Goal: Information Seeking & Learning: Learn about a topic

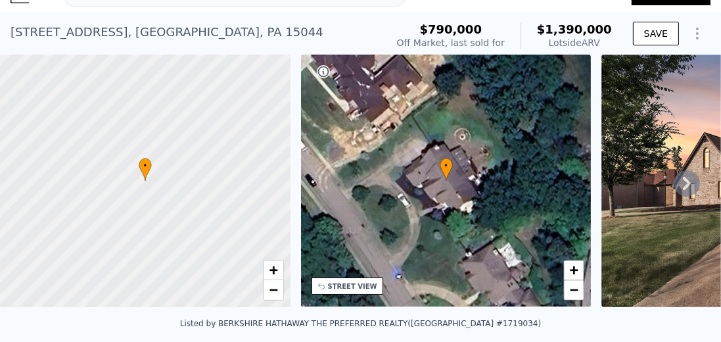
scroll to position [37, 0]
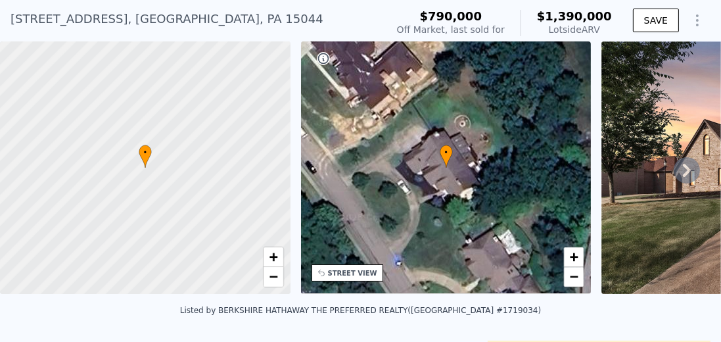
click at [679, 173] on icon at bounding box center [686, 170] width 26 height 26
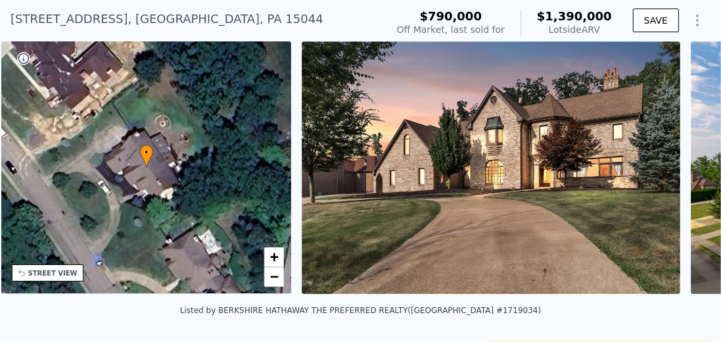
scroll to position [0, 305]
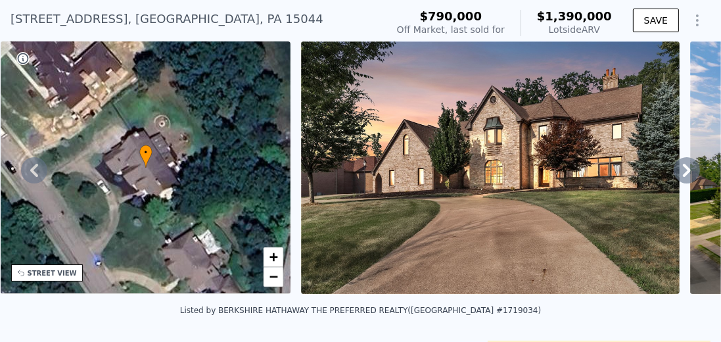
click at [553, 166] on img at bounding box center [490, 167] width 378 height 252
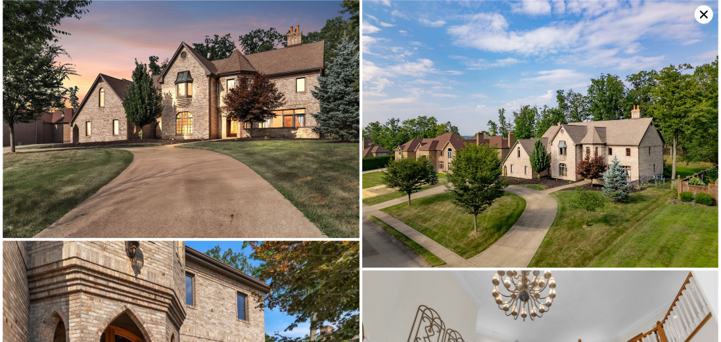
click at [250, 111] on img at bounding box center [181, 119] width 357 height 238
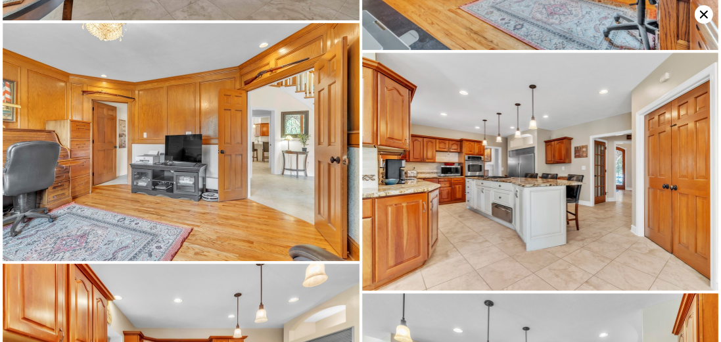
scroll to position [715, 0]
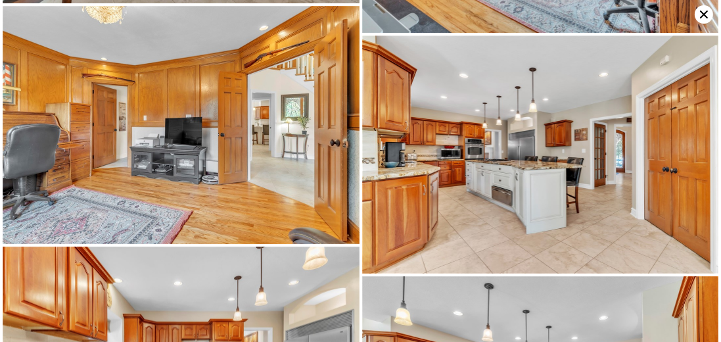
click at [698, 14] on icon at bounding box center [703, 14] width 18 height 18
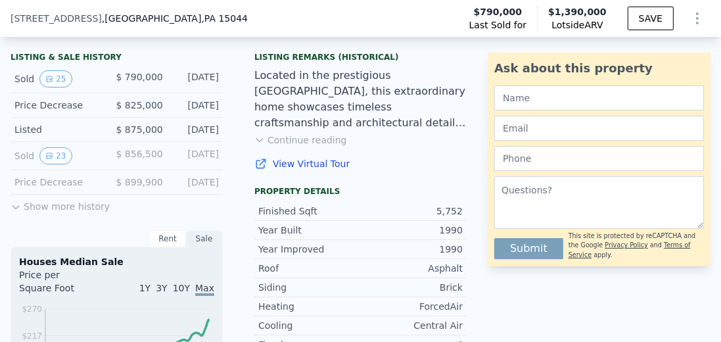
scroll to position [332, 0]
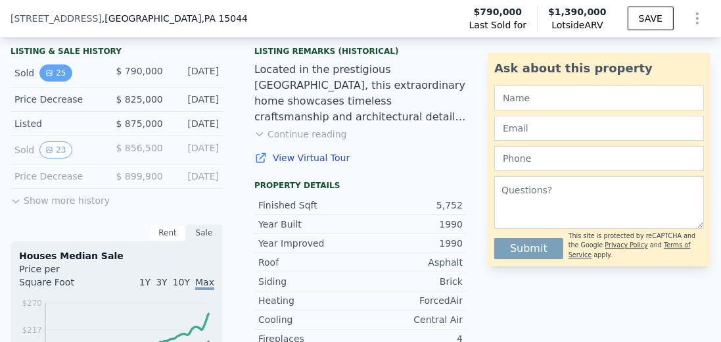
click at [54, 81] on button "25" at bounding box center [55, 72] width 32 height 17
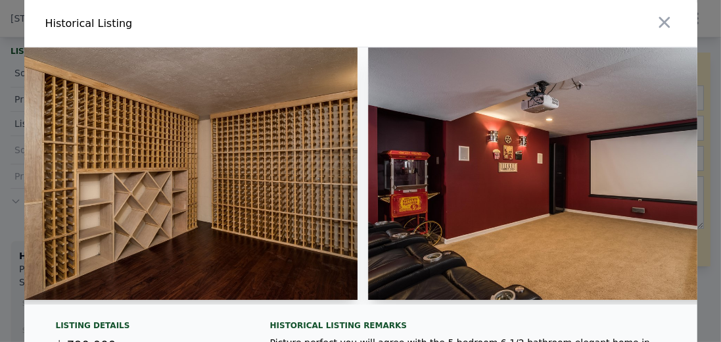
scroll to position [0, 8241]
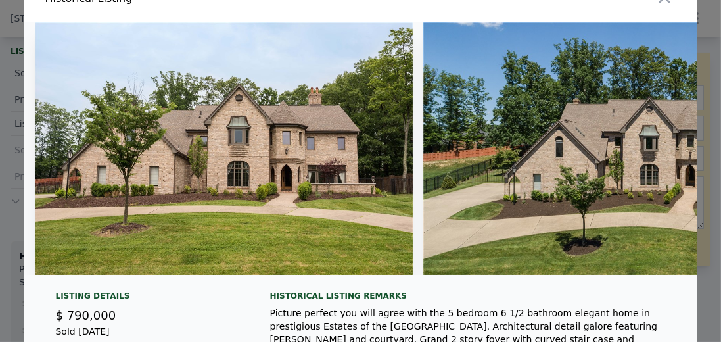
scroll to position [0, 0]
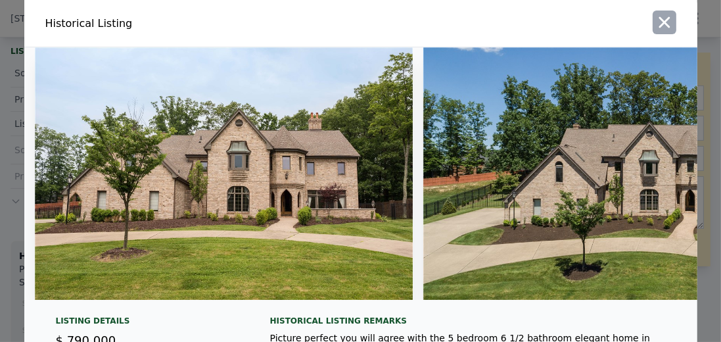
click at [666, 17] on icon "button" at bounding box center [663, 22] width 11 height 11
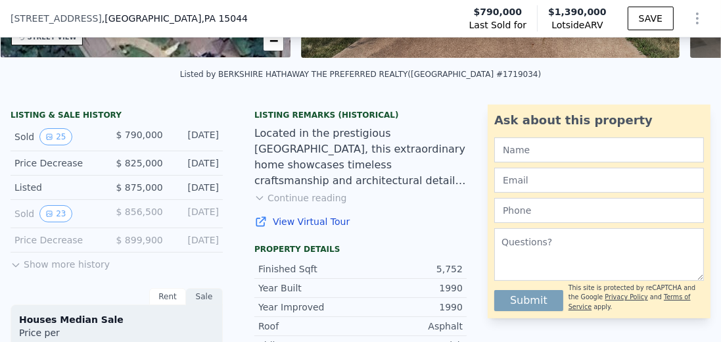
scroll to position [258, 0]
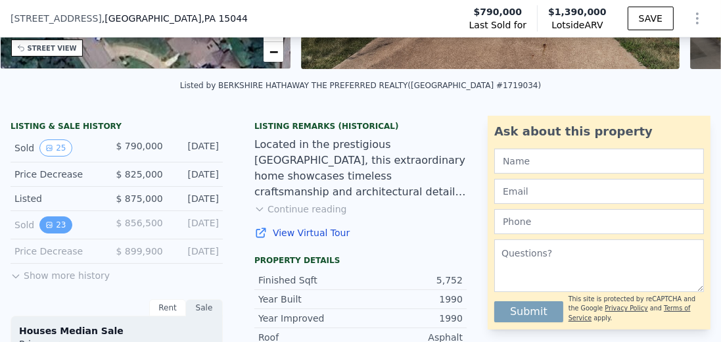
click at [41, 223] on button "23" at bounding box center [55, 224] width 32 height 17
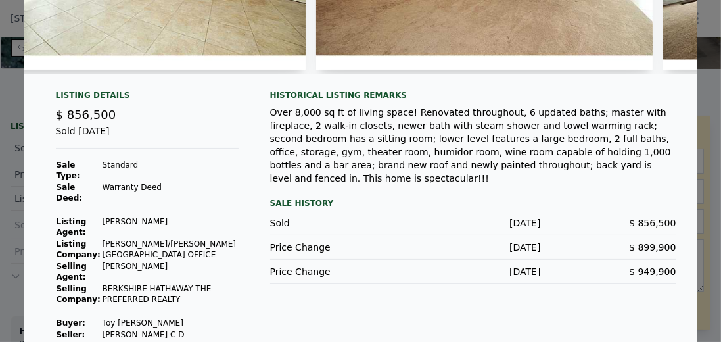
scroll to position [231, 0]
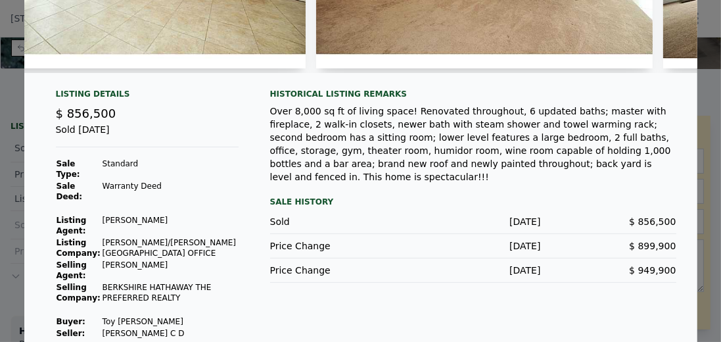
click at [14, 109] on div at bounding box center [360, 171] width 721 height 342
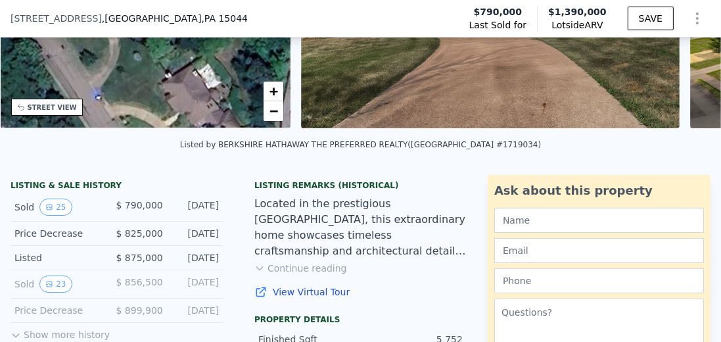
scroll to position [220, 0]
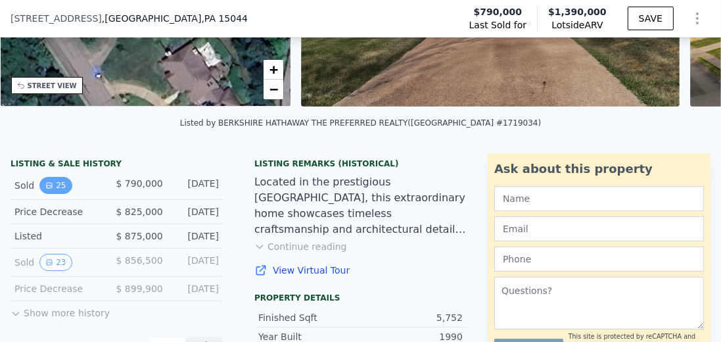
click at [64, 189] on button "25" at bounding box center [55, 185] width 32 height 17
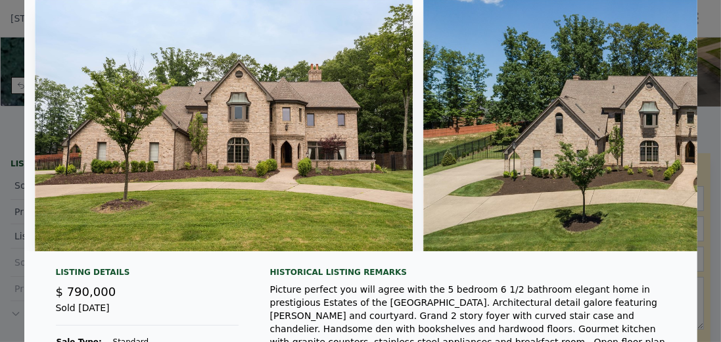
scroll to position [0, 0]
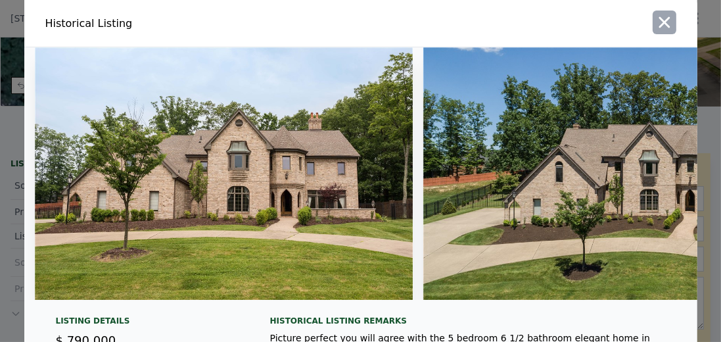
click at [659, 28] on icon "button" at bounding box center [664, 22] width 18 height 18
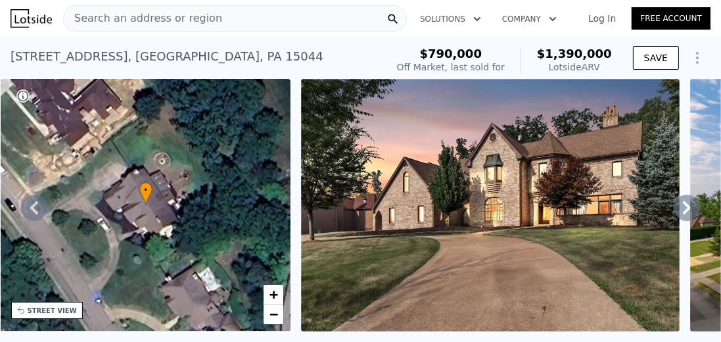
click at [690, 209] on icon at bounding box center [686, 207] width 26 height 26
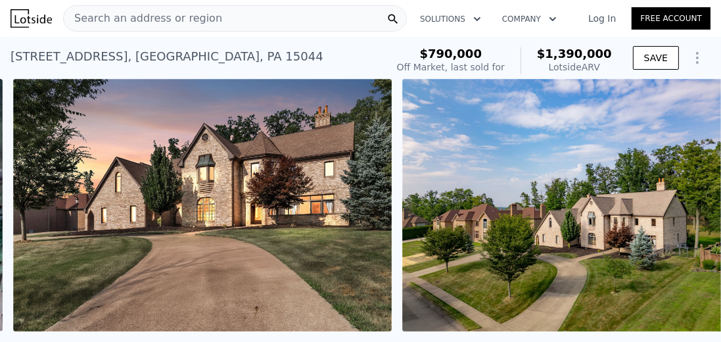
scroll to position [0, 601]
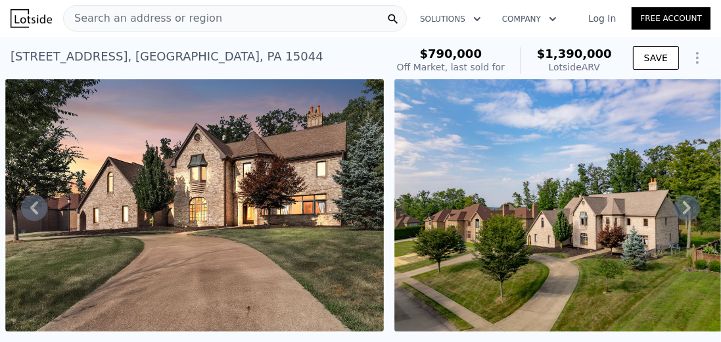
click at [683, 210] on icon at bounding box center [687, 207] width 8 height 13
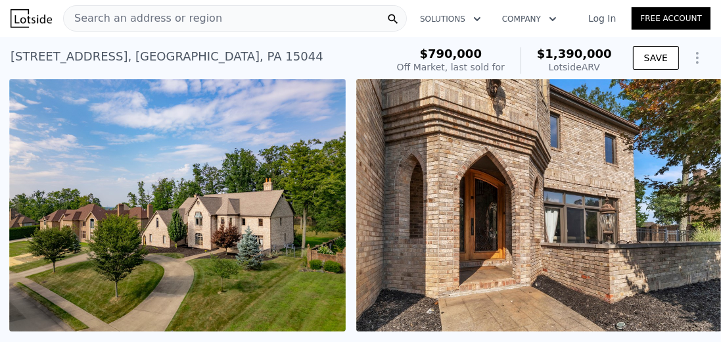
scroll to position [0, 990]
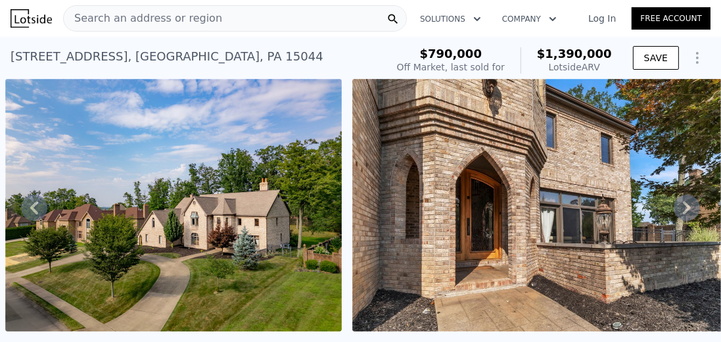
click at [676, 202] on icon at bounding box center [686, 207] width 26 height 26
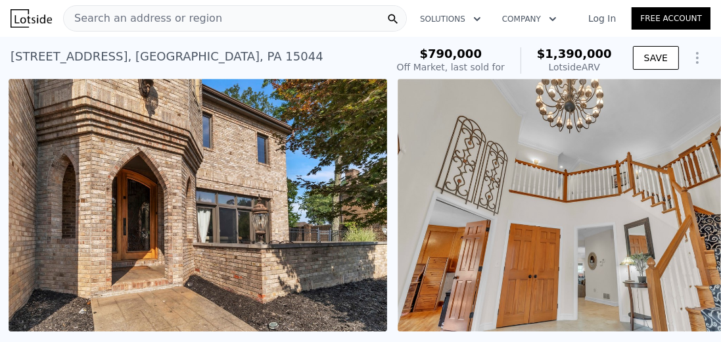
scroll to position [0, 1337]
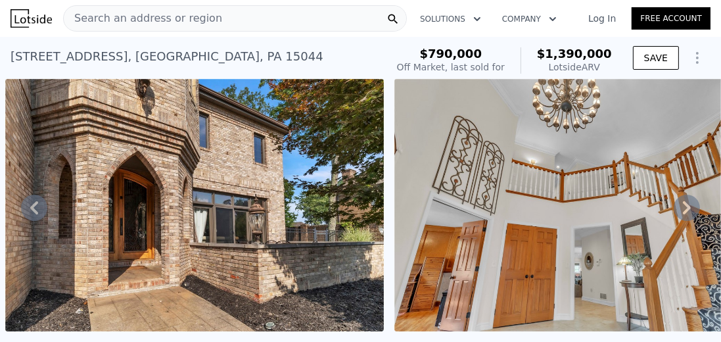
click at [675, 208] on icon at bounding box center [686, 207] width 26 height 26
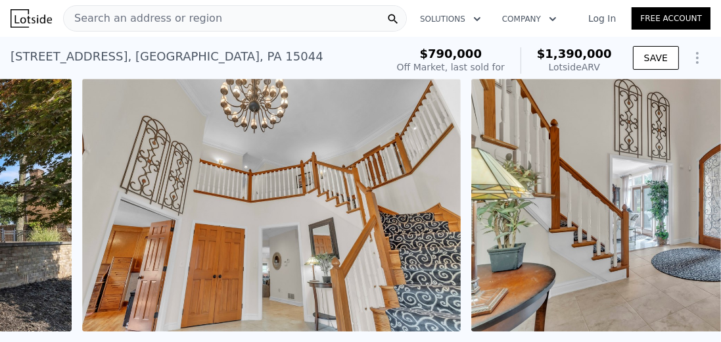
click at [675, 208] on img at bounding box center [660, 205] width 378 height 252
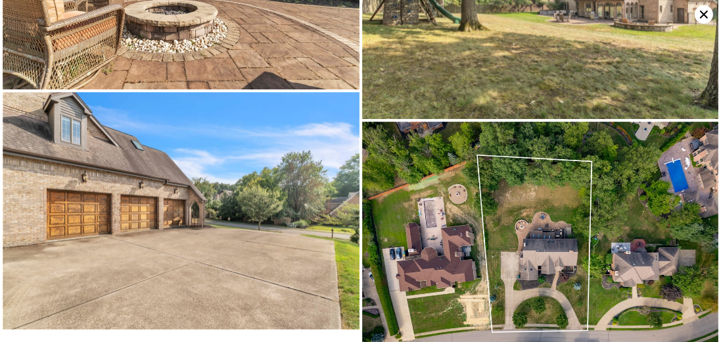
scroll to position [5674, 0]
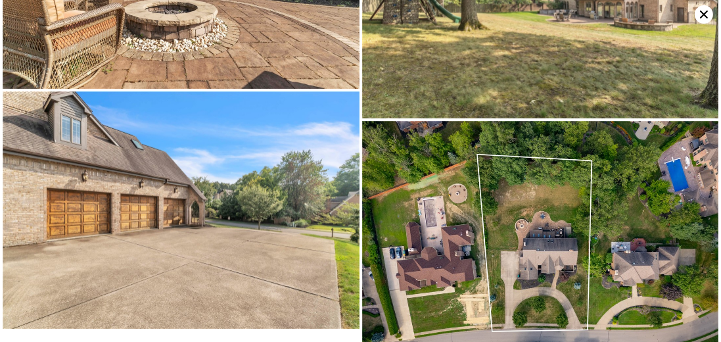
click at [79, 137] on img at bounding box center [181, 210] width 357 height 238
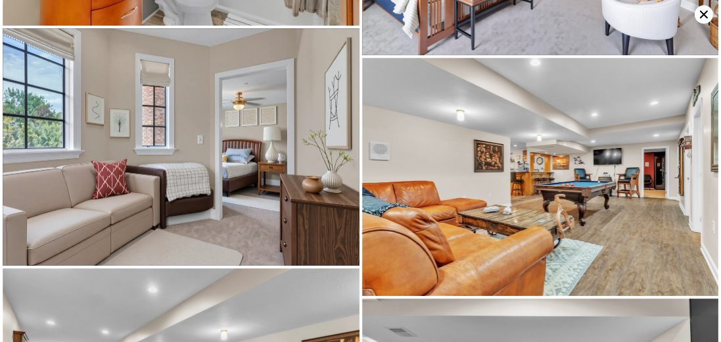
scroll to position [4052, 0]
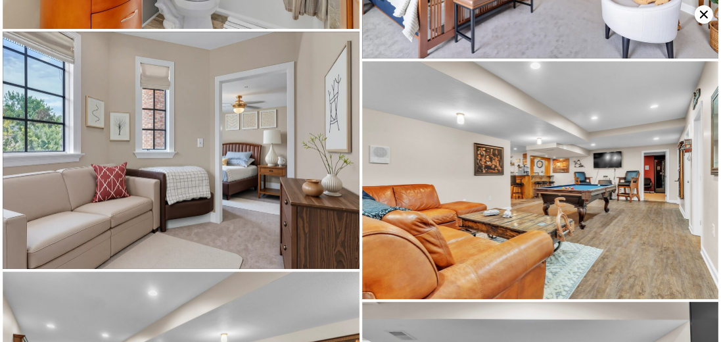
click at [709, 17] on icon at bounding box center [703, 14] width 18 height 18
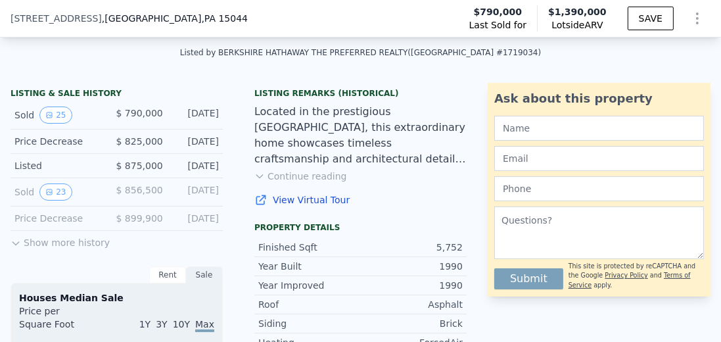
scroll to position [332, 0]
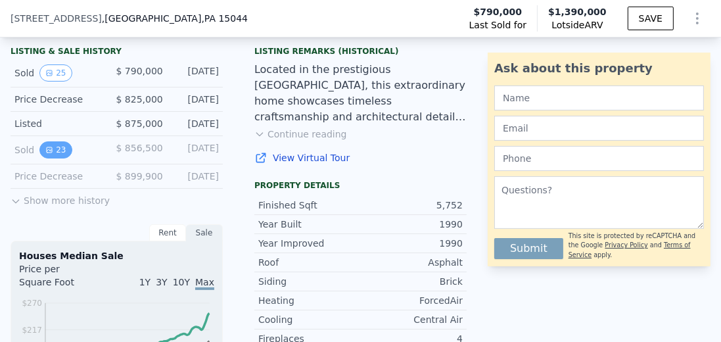
click at [58, 150] on button "23" at bounding box center [55, 149] width 32 height 17
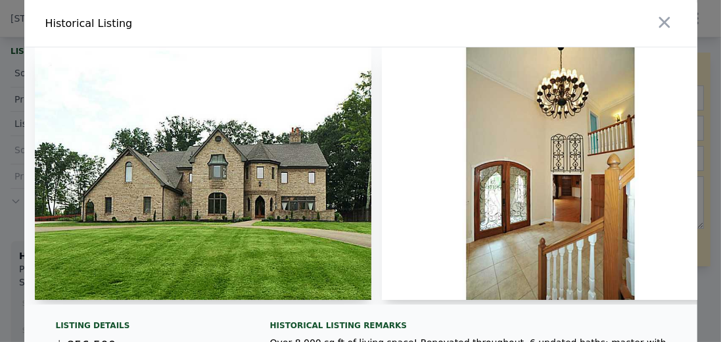
click at [506, 301] on div at bounding box center [550, 175] width 336 height 257
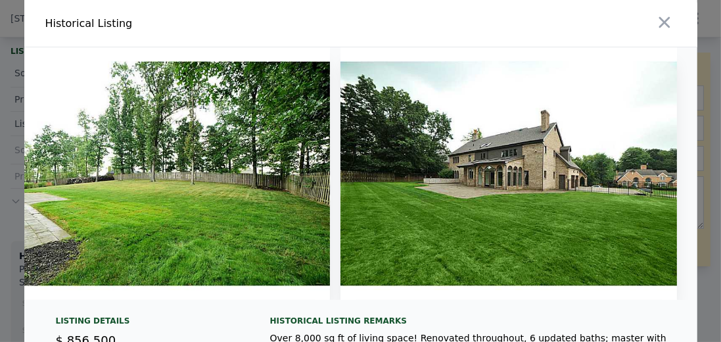
scroll to position [37, 0]
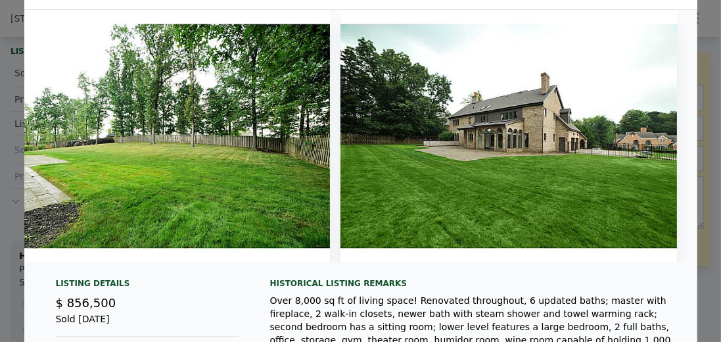
click at [1, 23] on div at bounding box center [360, 171] width 721 height 342
